Goal: Task Accomplishment & Management: Use online tool/utility

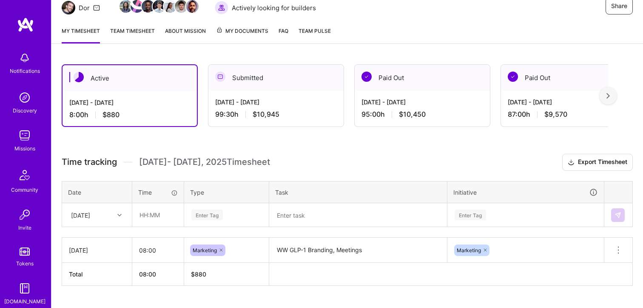
scroll to position [111, 0]
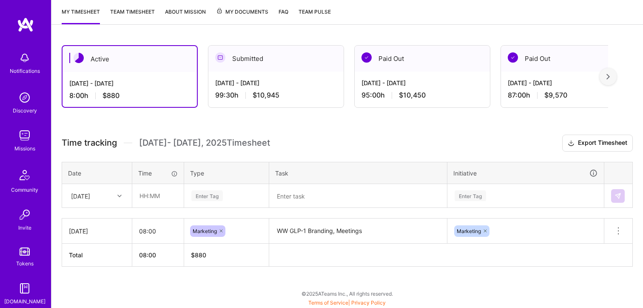
click at [224, 191] on div "Enter Tag" at bounding box center [227, 195] width 72 height 11
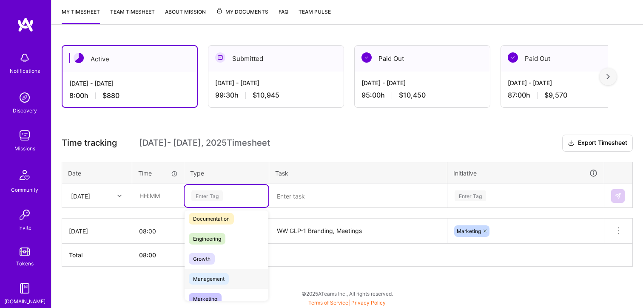
scroll to position [46, 0]
click at [234, 280] on div "Management" at bounding box center [227, 278] width 84 height 20
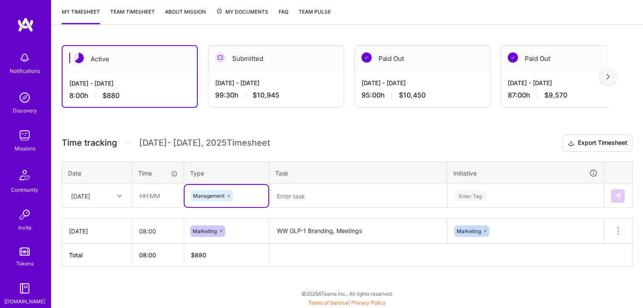
click at [215, 203] on div "Management" at bounding box center [227, 196] width 84 height 22
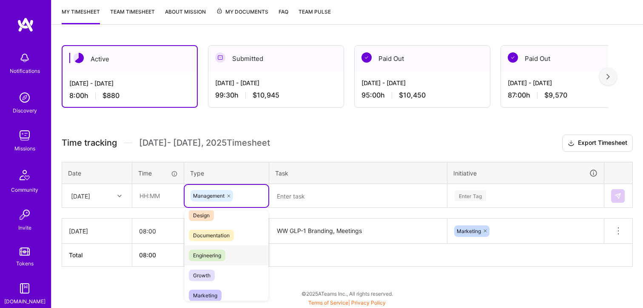
scroll to position [28, 0]
click at [225, 289] on div "Marketing" at bounding box center [227, 296] width 84 height 20
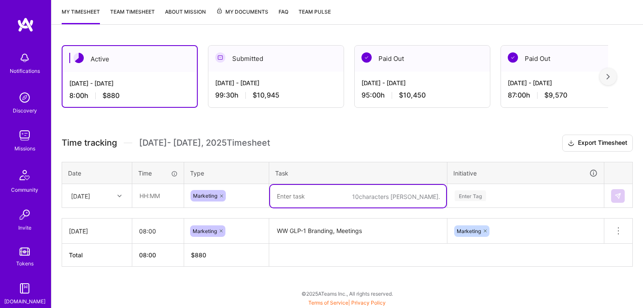
click at [289, 198] on textarea at bounding box center [358, 196] width 176 height 23
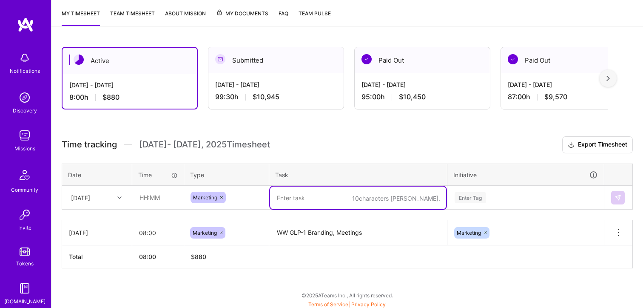
scroll to position [110, 0]
click at [295, 235] on textarea "WW GLP-1 Branding, Meetings" at bounding box center [358, 231] width 176 height 23
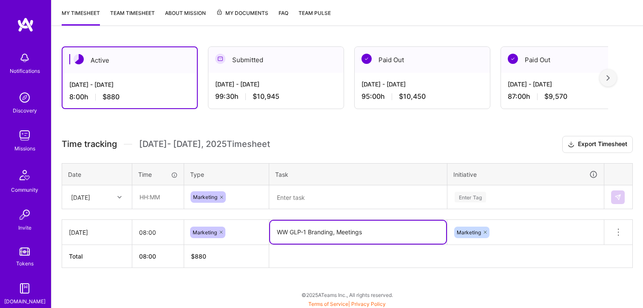
click at [303, 194] on textarea at bounding box center [358, 197] width 176 height 23
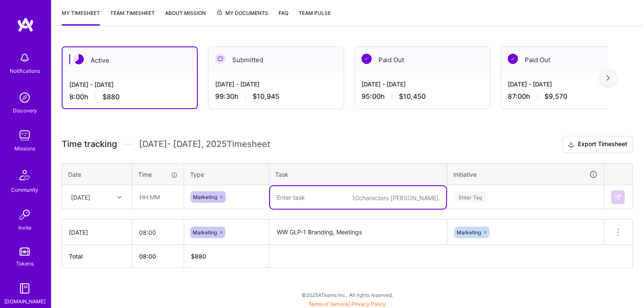
paste textarea "WW GLP-1 Branding, Meetings"
type textarea "WW GLP-1 Branding, Meetings"
click at [509, 199] on div "Enter Tag" at bounding box center [526, 197] width 156 height 22
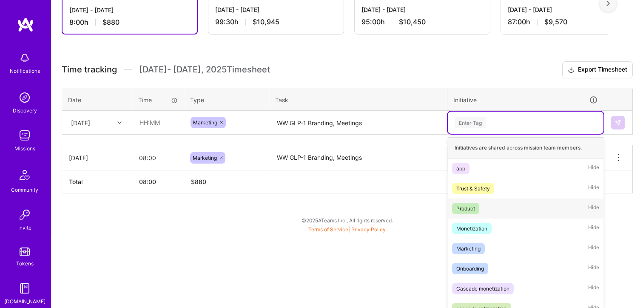
scroll to position [188, 0]
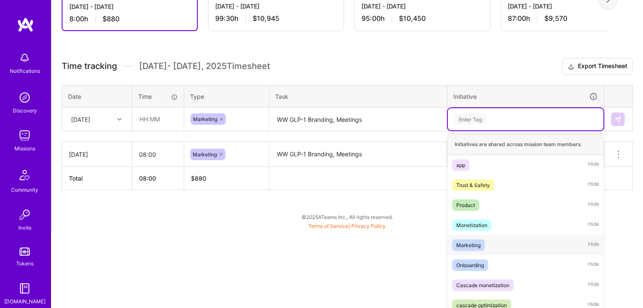
click at [489, 243] on div "Marketing Hide" at bounding box center [526, 245] width 156 height 20
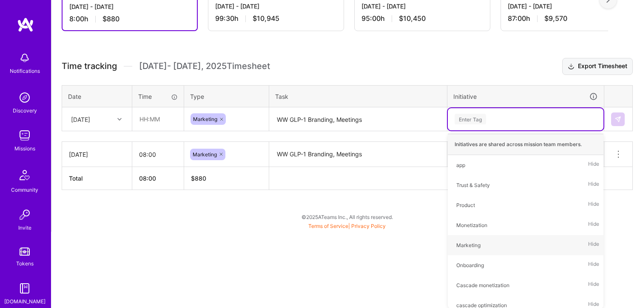
scroll to position [111, 0]
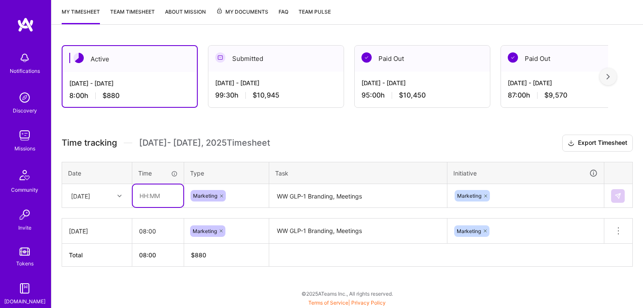
click at [156, 194] on input "text" at bounding box center [158, 195] width 51 height 23
type input "08:00"
click at [616, 197] on img at bounding box center [618, 195] width 7 height 7
